Goal: Information Seeking & Learning: Learn about a topic

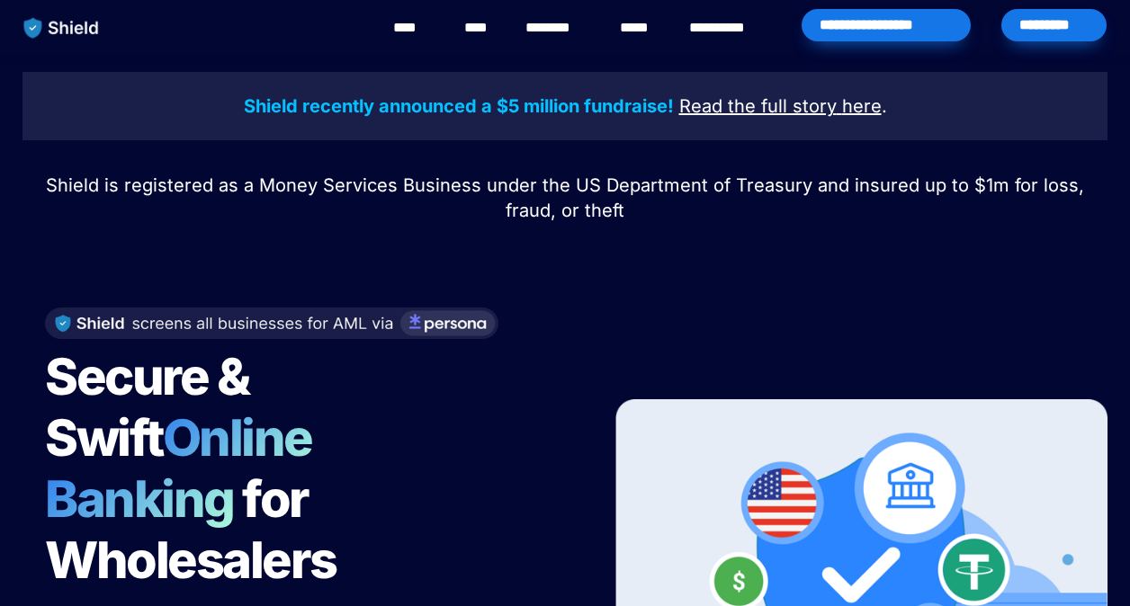
click at [248, 227] on div "Shield recently announced a $5 million fundraise! Read the full story here . Sh…" at bounding box center [565, 454] width 1130 height 800
click at [346, 250] on div at bounding box center [565, 249] width 630 height 45
click at [527, 324] on div at bounding box center [305, 324] width 521 height 32
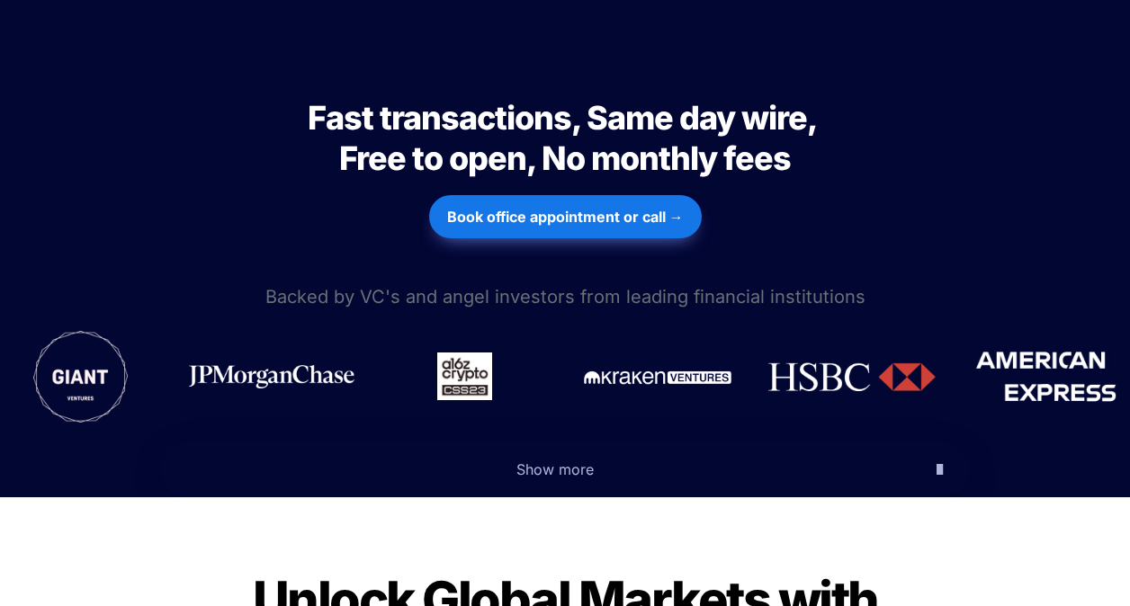
scroll to position [900, 0]
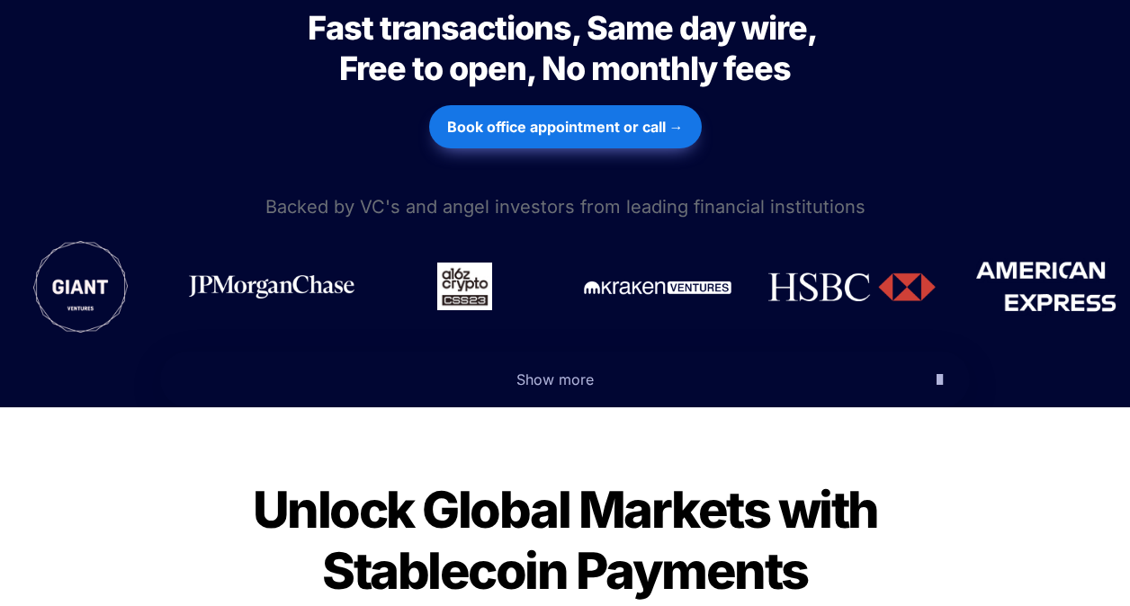
click at [937, 369] on icon "button" at bounding box center [940, 380] width 6 height 22
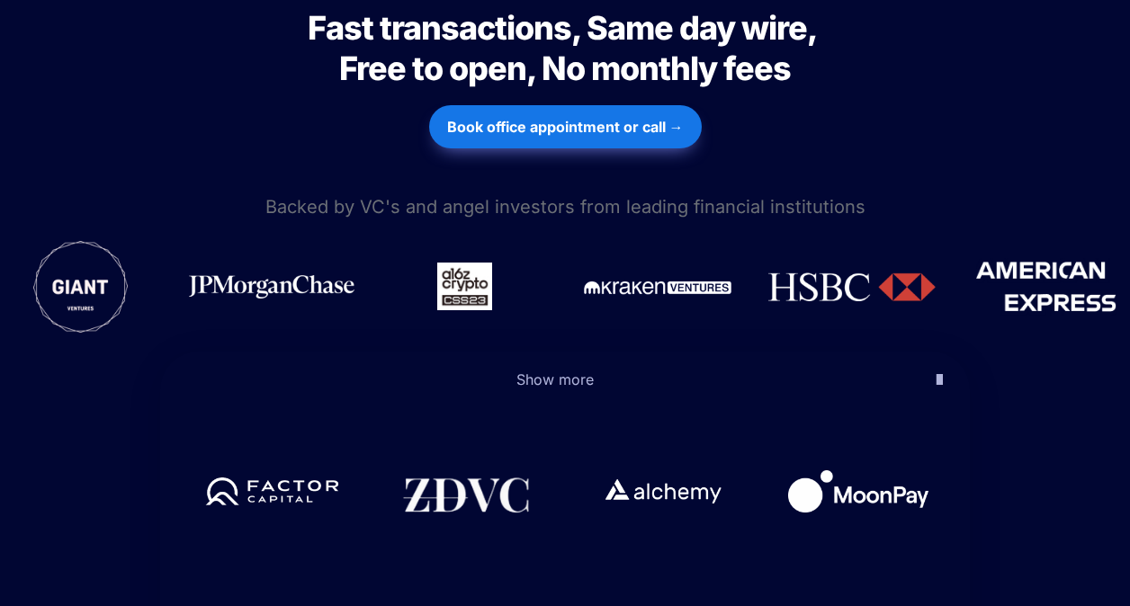
click at [552, 371] on span "Show more" at bounding box center [554, 380] width 77 height 18
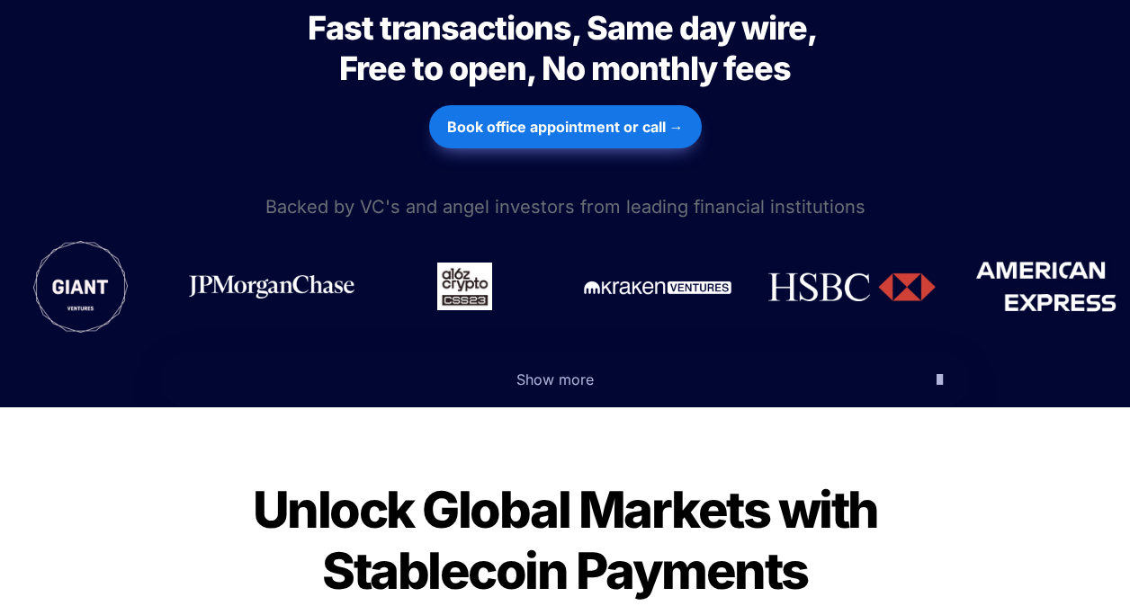
click at [547, 371] on span "Show more" at bounding box center [554, 380] width 77 height 18
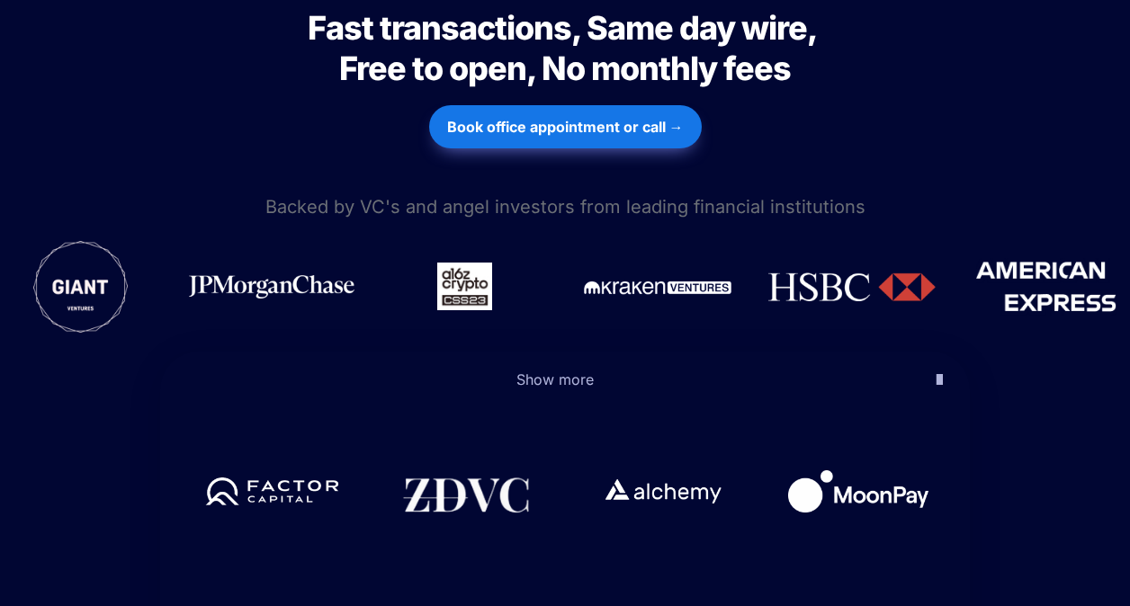
click at [547, 371] on span "Show more" at bounding box center [554, 380] width 77 height 18
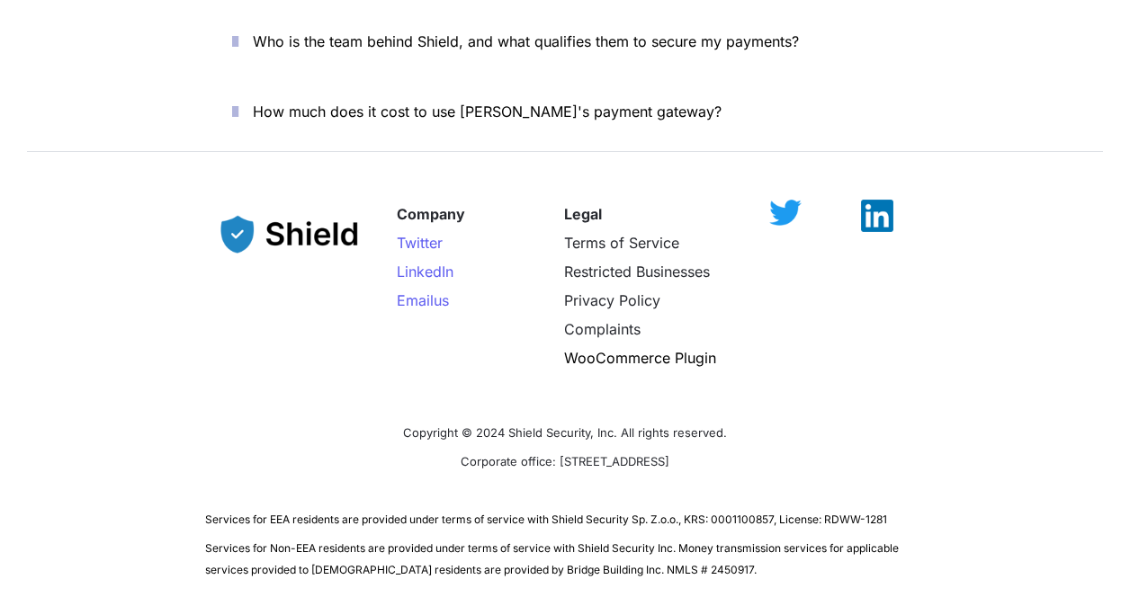
scroll to position [6723, 0]
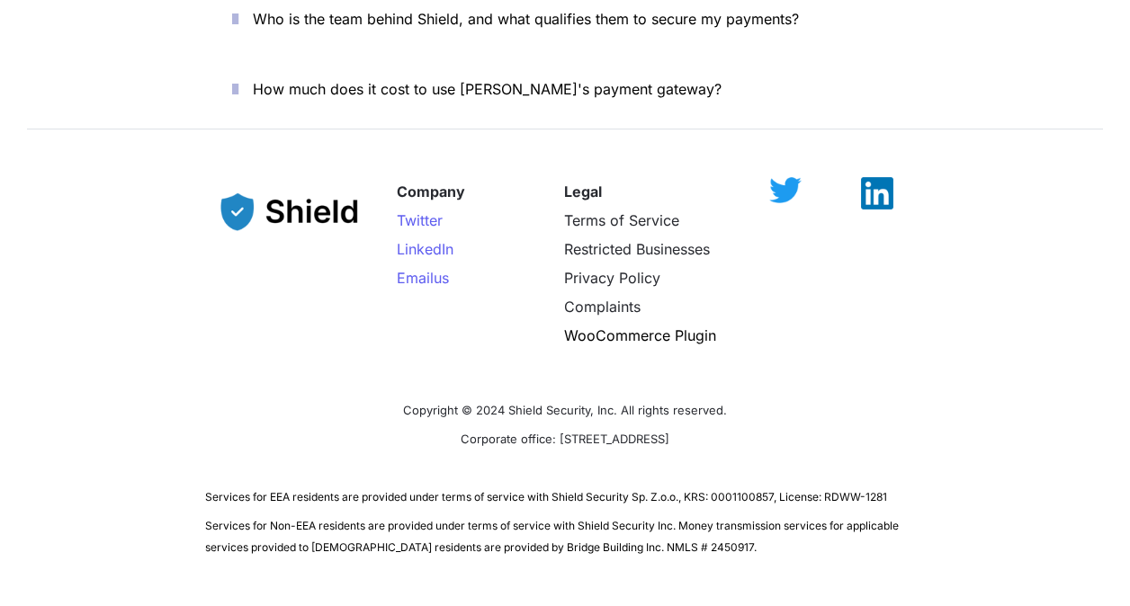
drag, startPoint x: 113, startPoint y: 331, endPoint x: 88, endPoint y: 337, distance: 26.0
click at [115, 331] on div "Company Twitter LinkedIn Email us Legal Terms of Service Restricted Businesses …" at bounding box center [565, 359] width 1130 height 437
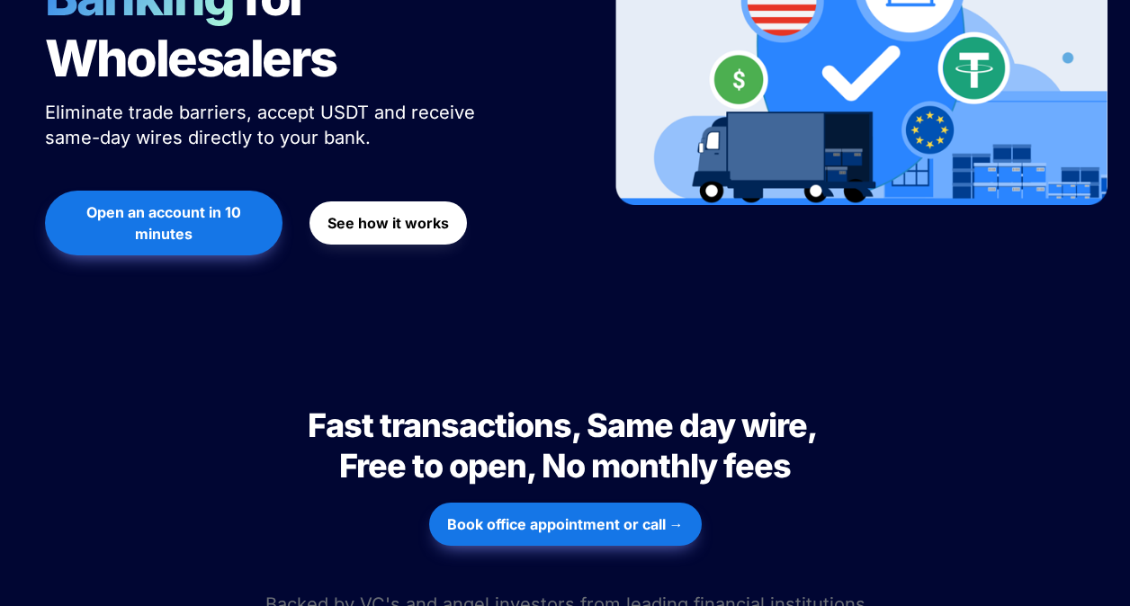
scroll to position [0, 0]
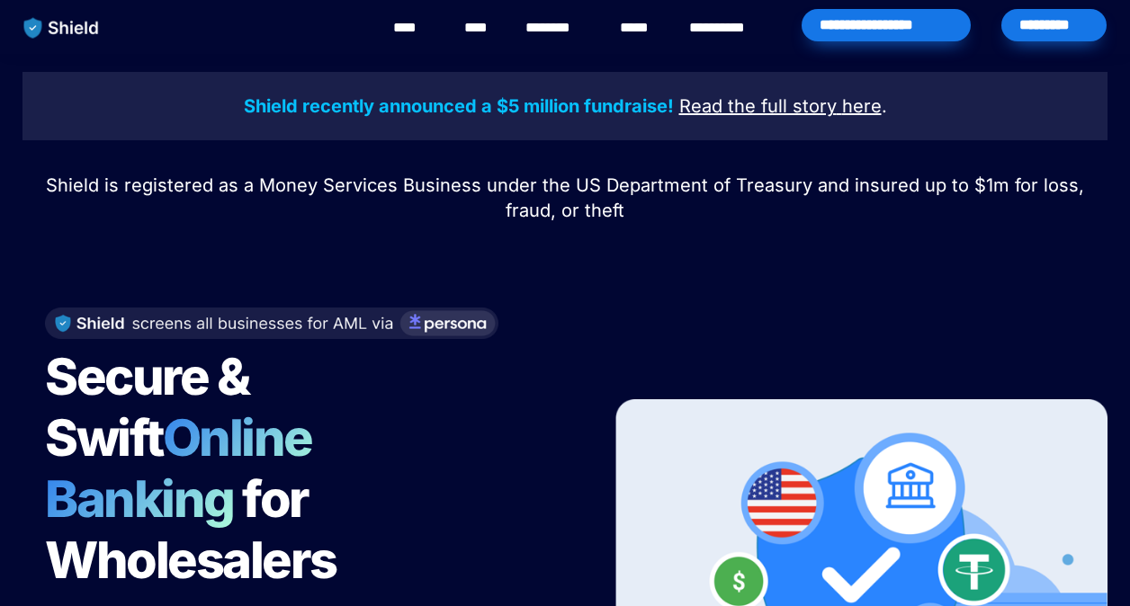
click at [573, 21] on link "********" at bounding box center [557, 28] width 64 height 22
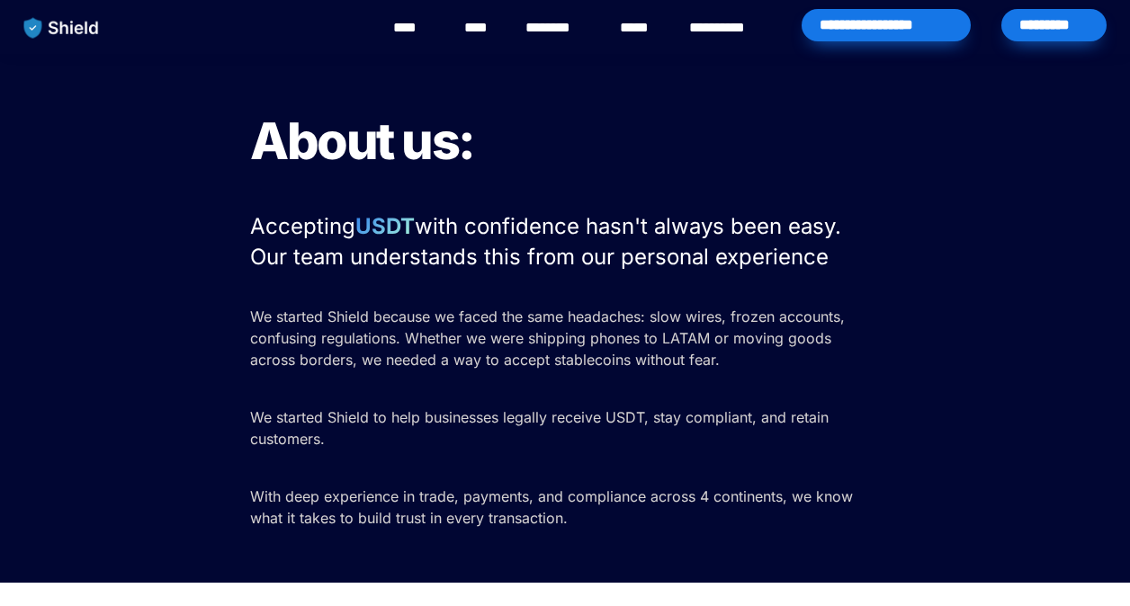
click at [633, 227] on span "with confidence hasn't always been easy. Our team understands this from our per…" at bounding box center [548, 241] width 597 height 57
click at [232, 315] on div "About us: Accepting USDT with confidence hasn't always been easy. Our team unde…" at bounding box center [565, 318] width 1130 height 529
click at [423, 31] on link "****" at bounding box center [413, 28] width 40 height 22
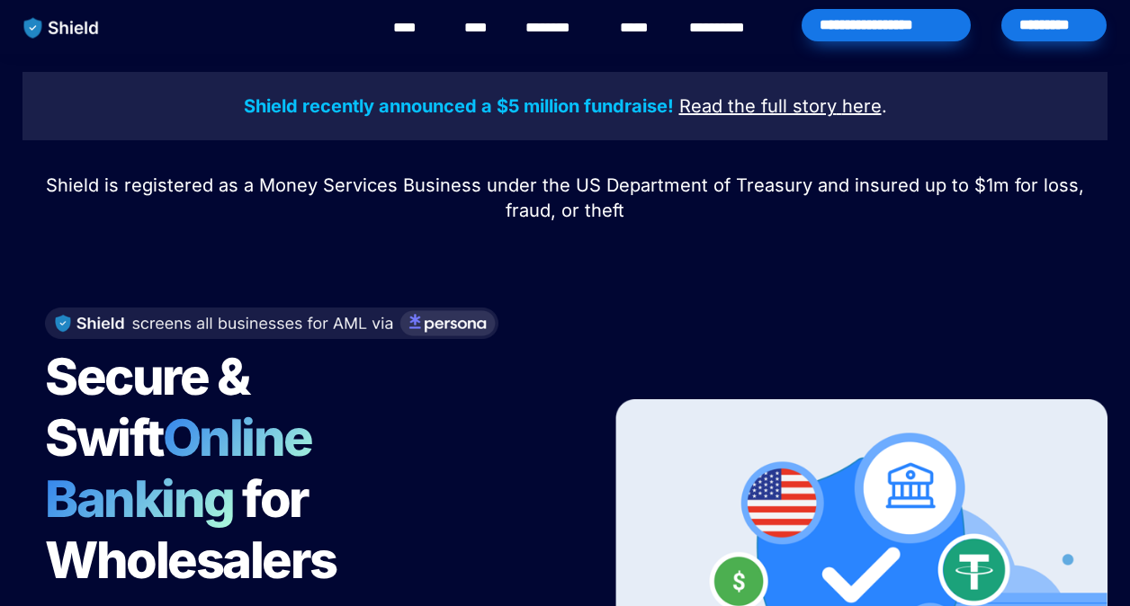
click at [594, 382] on div "Secure & Swift Online Banking for Wholesalers Eliminate trade barriers, accept …" at bounding box center [564, 554] width 1085 height 528
